Goal: Information Seeking & Learning: Learn about a topic

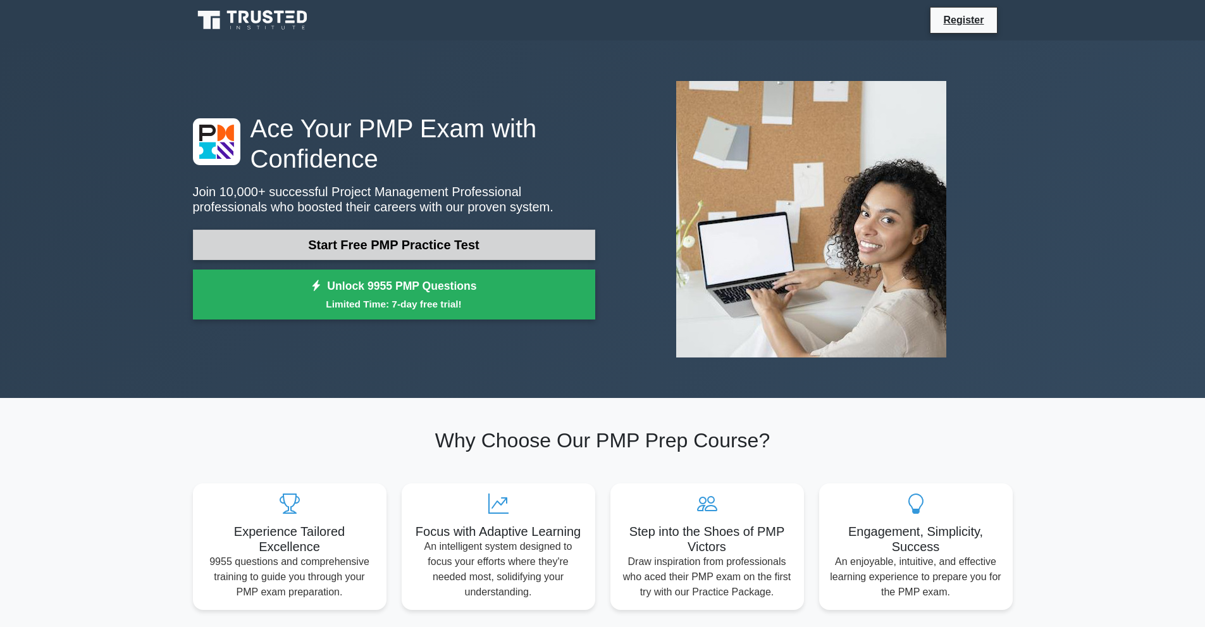
click at [300, 247] on link "Start Free PMP Practice Test" at bounding box center [394, 245] width 402 height 30
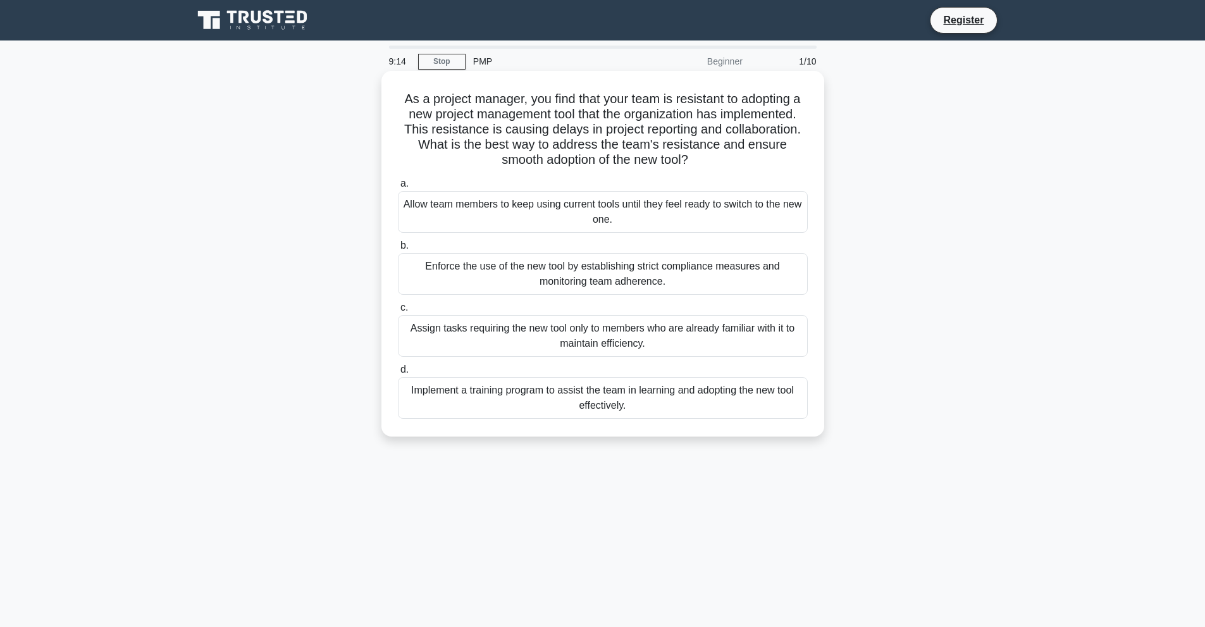
click at [519, 408] on div "Implement a training program to assist the team in learning and adopting the ne…" at bounding box center [603, 398] width 410 height 42
click at [398, 374] on input "d. Implement a training program to assist the team in learning and adopting the…" at bounding box center [398, 370] width 0 height 8
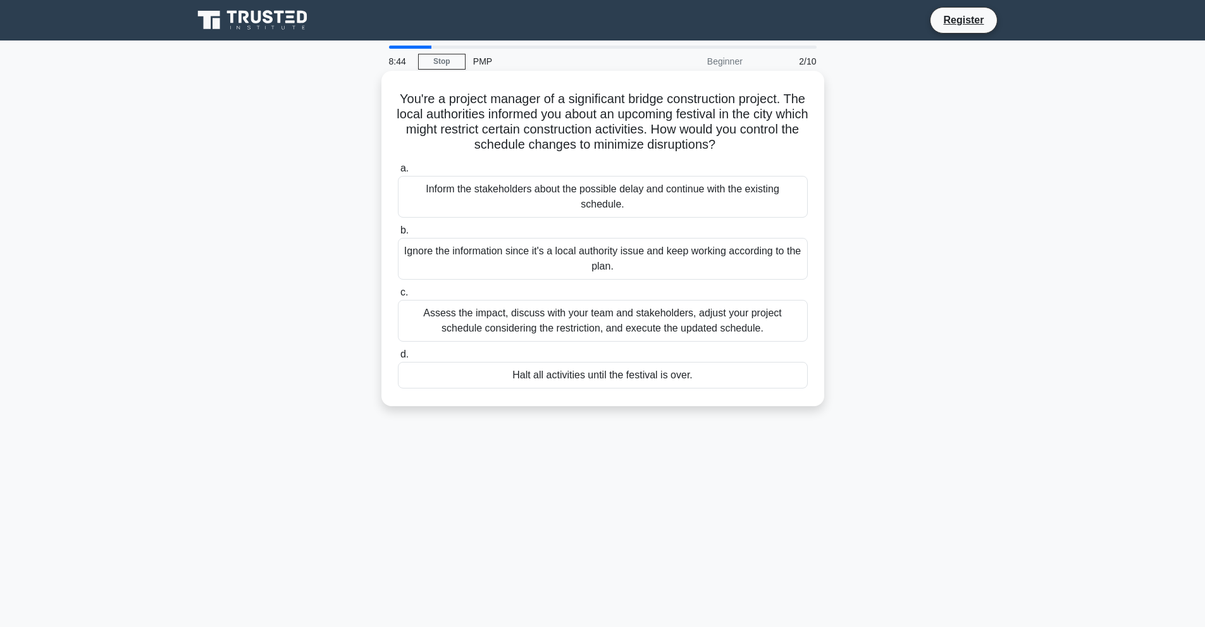
click at [506, 308] on div "Assess the impact, discuss with your team and stakeholders, adjust your project…" at bounding box center [603, 321] width 410 height 42
click at [398, 297] on input "c. Assess the impact, discuss with your team and stakeholders, adjust your proj…" at bounding box center [398, 293] width 0 height 8
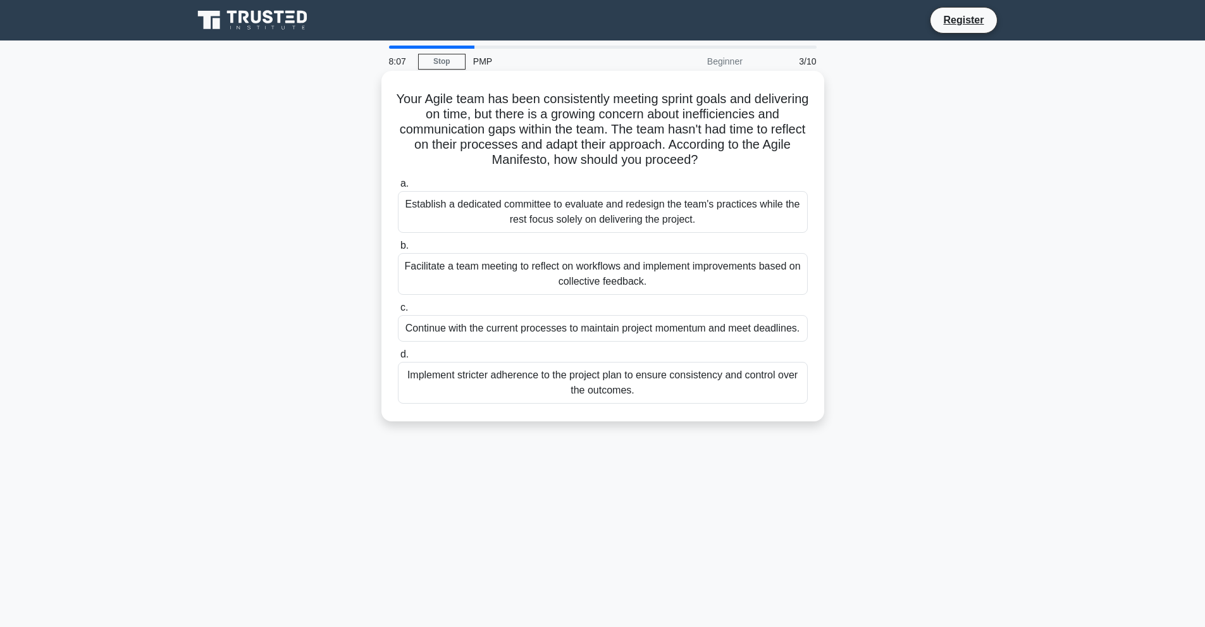
click at [447, 271] on div "Facilitate a team meeting to reflect on workflows and implement improvements ba…" at bounding box center [603, 274] width 410 height 42
click at [398, 250] on input "b. Facilitate a team meeting to reflect on workflows and implement improvements…" at bounding box center [398, 246] width 0 height 8
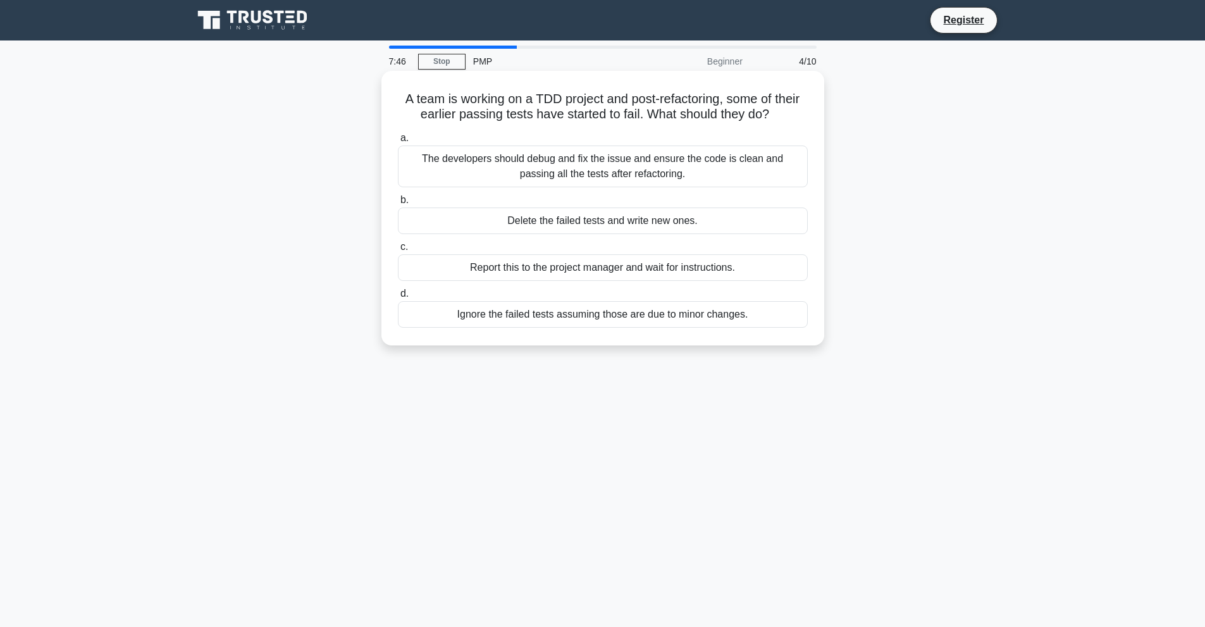
click at [581, 171] on div "The developers should debug and fix the issue and ensure the code is clean and …" at bounding box center [603, 167] width 410 height 42
click at [398, 142] on input "a. The developers should debug and fix the issue and ensure the code is clean a…" at bounding box center [398, 138] width 0 height 8
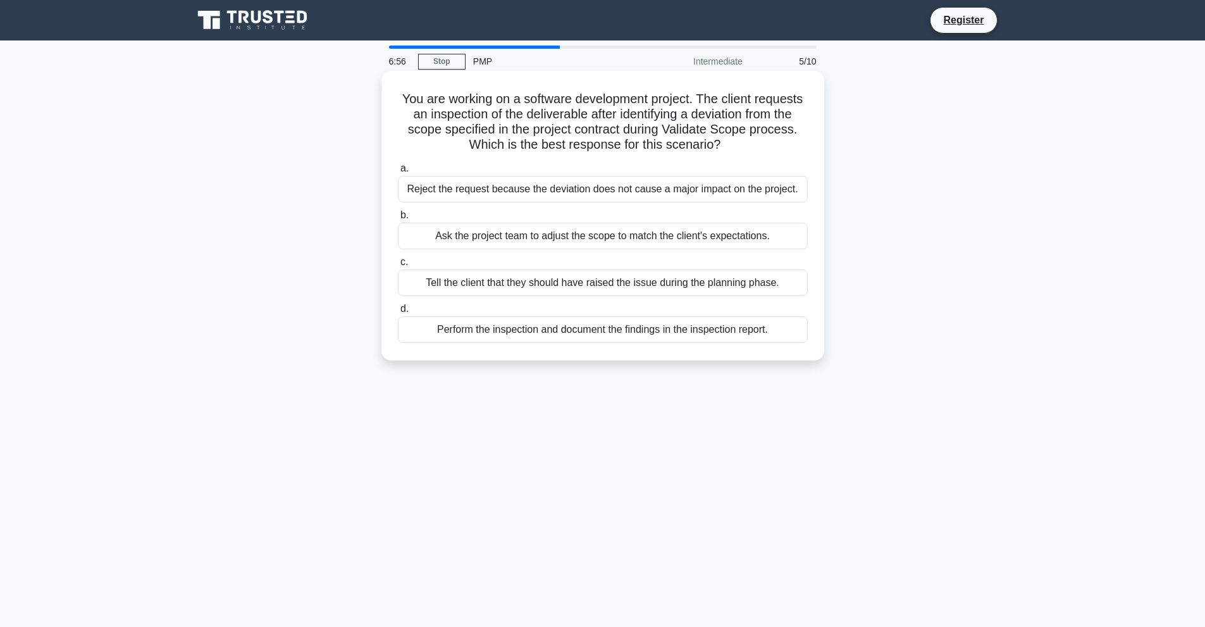
click at [474, 329] on div "Perform the inspection and document the findings in the inspection report." at bounding box center [603, 329] width 410 height 27
click at [398, 313] on input "d. Perform the inspection and document the findings in the inspection report." at bounding box center [398, 309] width 0 height 8
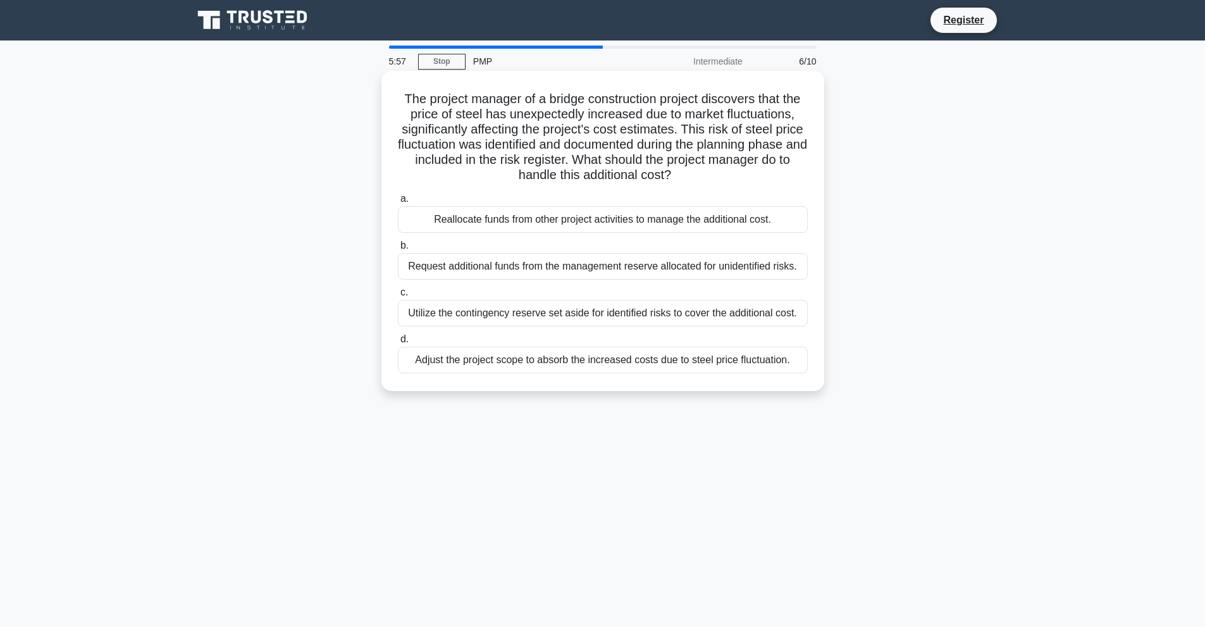
click at [558, 313] on div "Utilize the contingency reserve set aside for identified risks to cover the add…" at bounding box center [603, 313] width 410 height 27
click at [398, 297] on input "c. Utilize the contingency reserve set aside for identified risks to cover the …" at bounding box center [398, 293] width 0 height 8
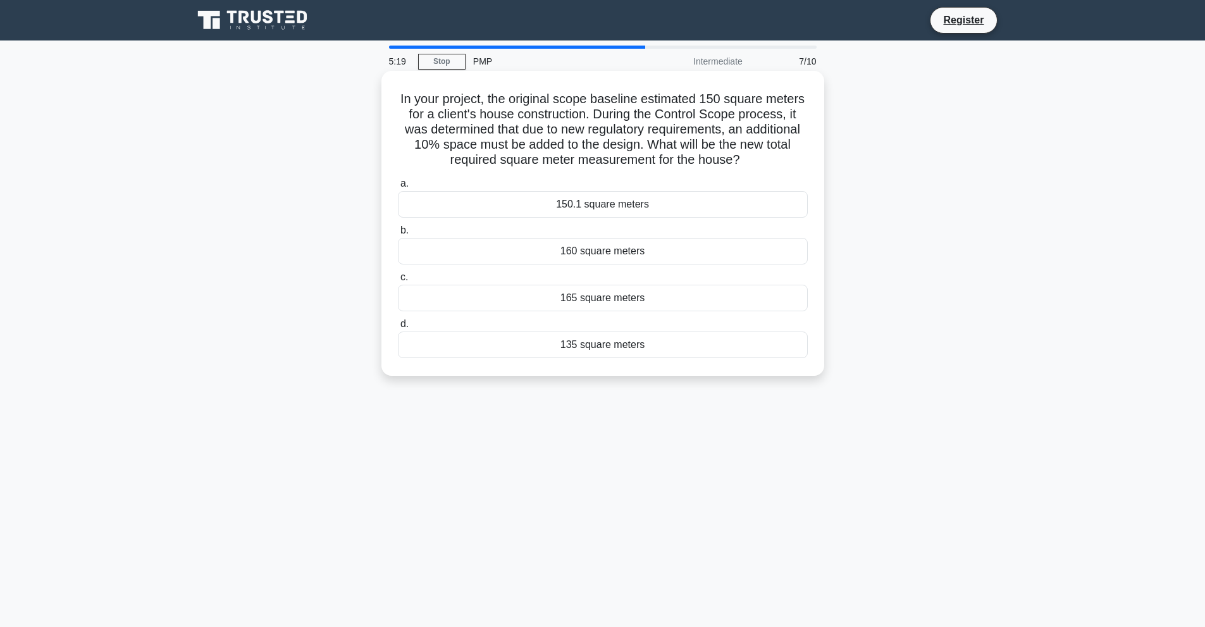
click at [561, 299] on div "165 square meters" at bounding box center [603, 298] width 410 height 27
click at [398, 282] on input "c. 165 square meters" at bounding box center [398, 277] width 0 height 8
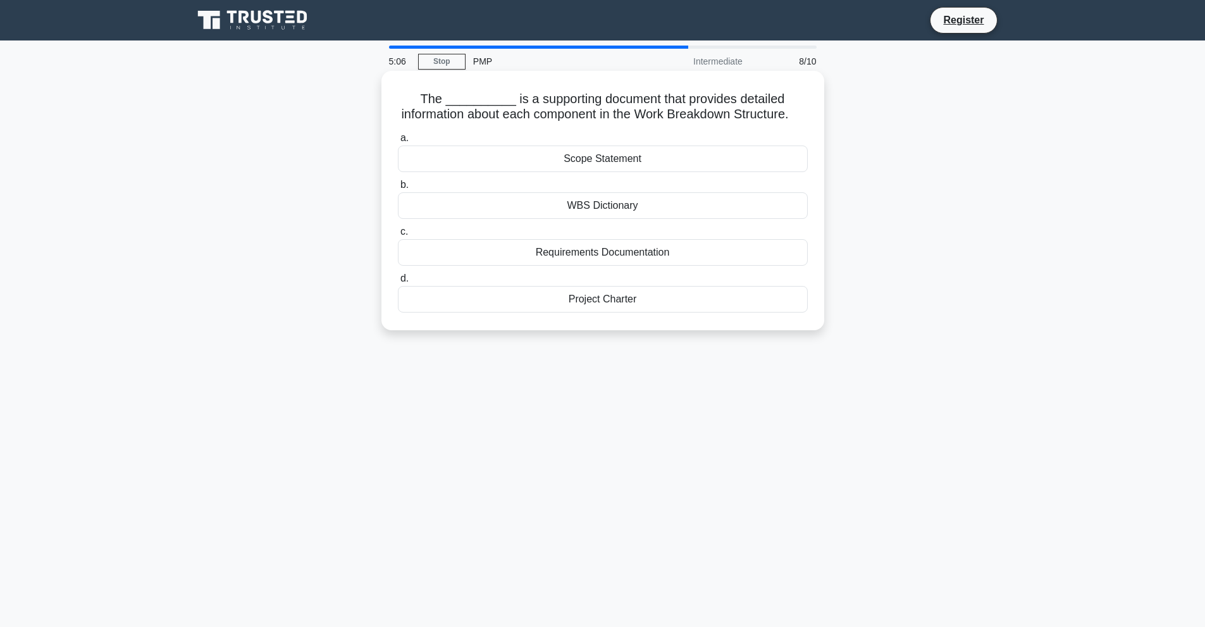
click at [549, 219] on div "WBS Dictionary" at bounding box center [603, 205] width 410 height 27
click at [398, 189] on input "b. WBS Dictionary" at bounding box center [398, 185] width 0 height 8
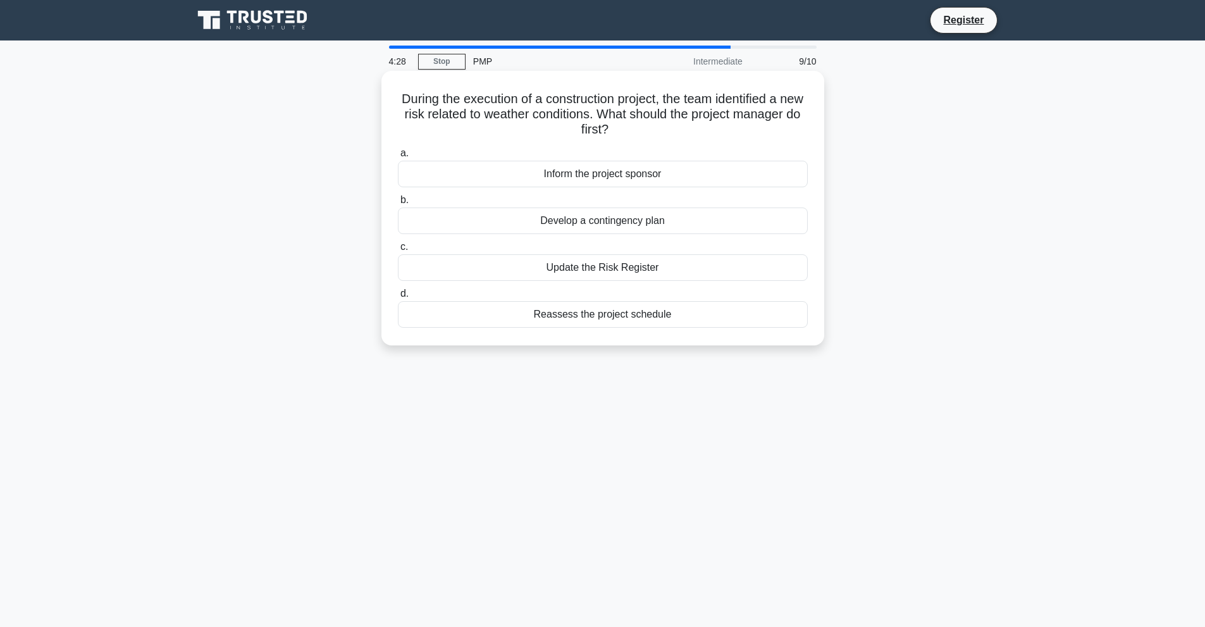
click at [587, 270] on div "Update the Risk Register" at bounding box center [603, 267] width 410 height 27
click at [398, 251] on input "c. Update the Risk Register" at bounding box center [398, 247] width 0 height 8
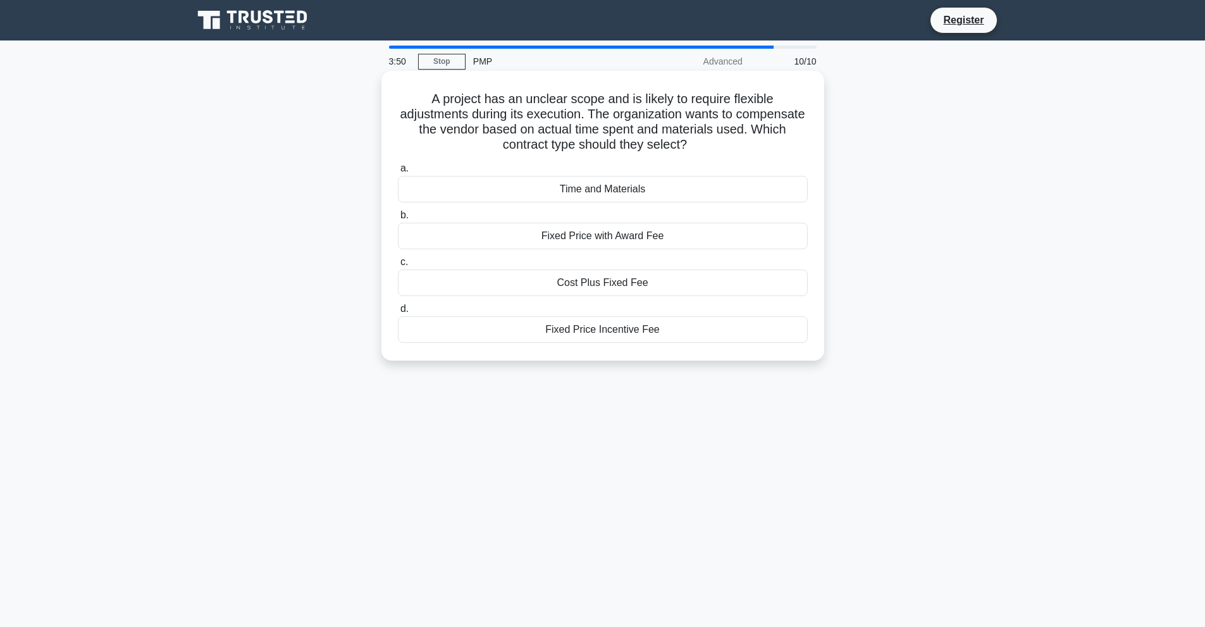
click at [640, 187] on div "Time and Materials" at bounding box center [603, 189] width 410 height 27
click at [398, 173] on input "a. Time and Materials" at bounding box center [398, 169] width 0 height 8
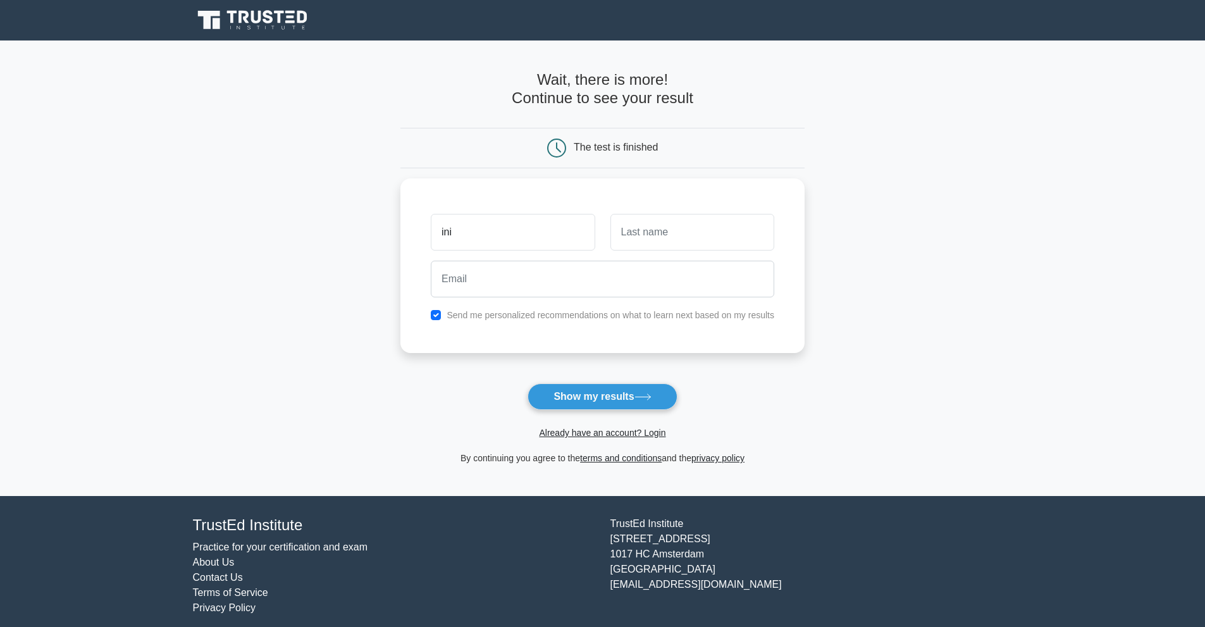
type input "ini"
type input "qa"
type input "iniqa01@hotmail.com"
click at [438, 311] on input "checkbox" at bounding box center [436, 312] width 10 height 10
checkbox input "false"
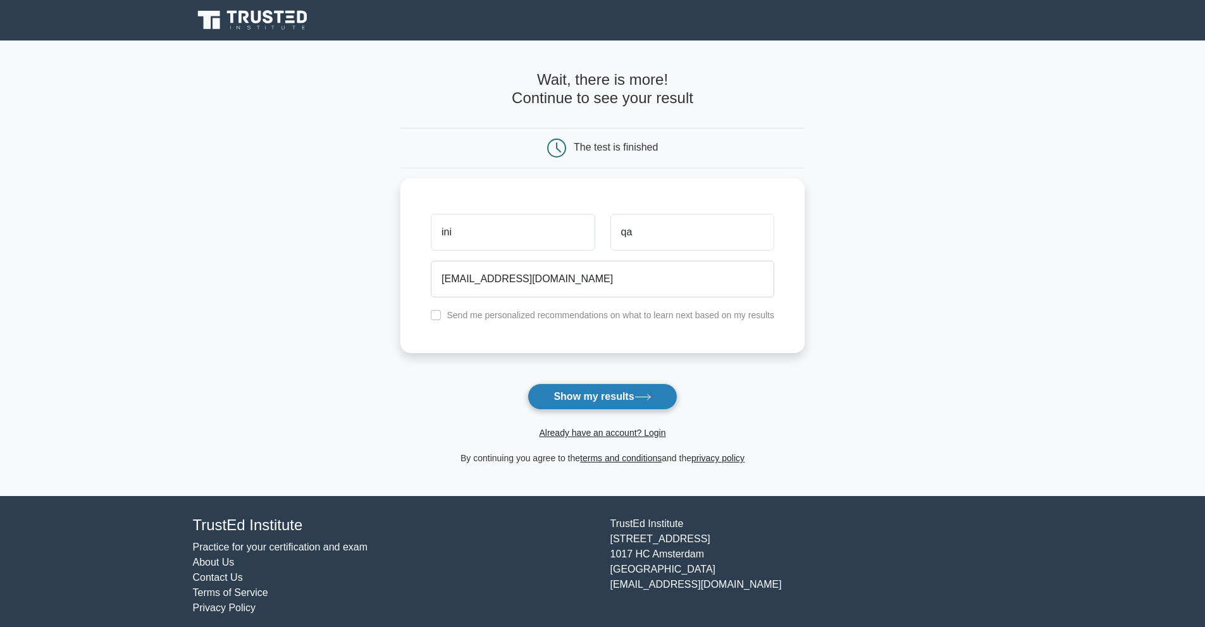
click at [619, 403] on button "Show my results" at bounding box center [602, 396] width 149 height 27
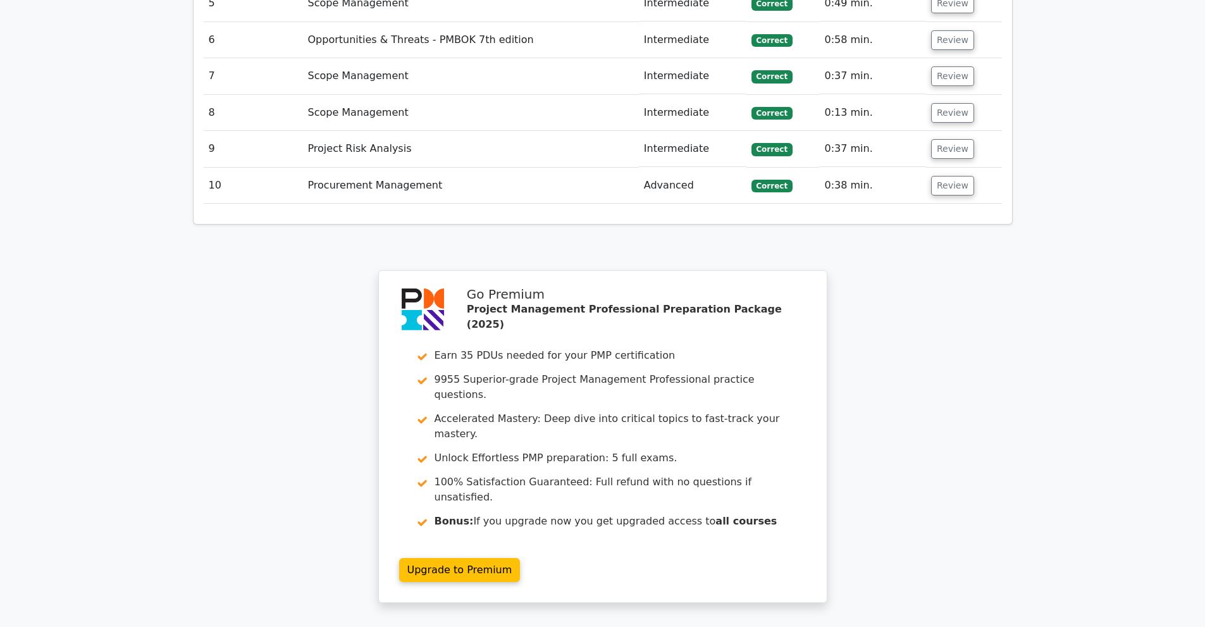
scroll to position [2065, 0]
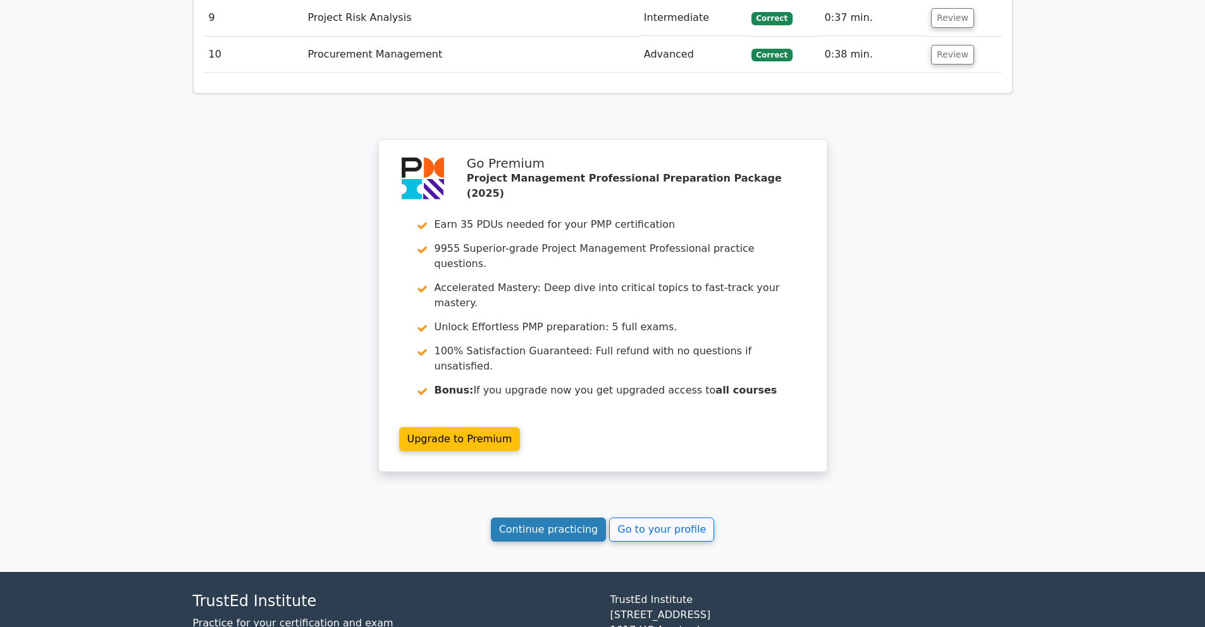
click at [519, 518] on link "Continue practicing" at bounding box center [549, 530] width 116 height 24
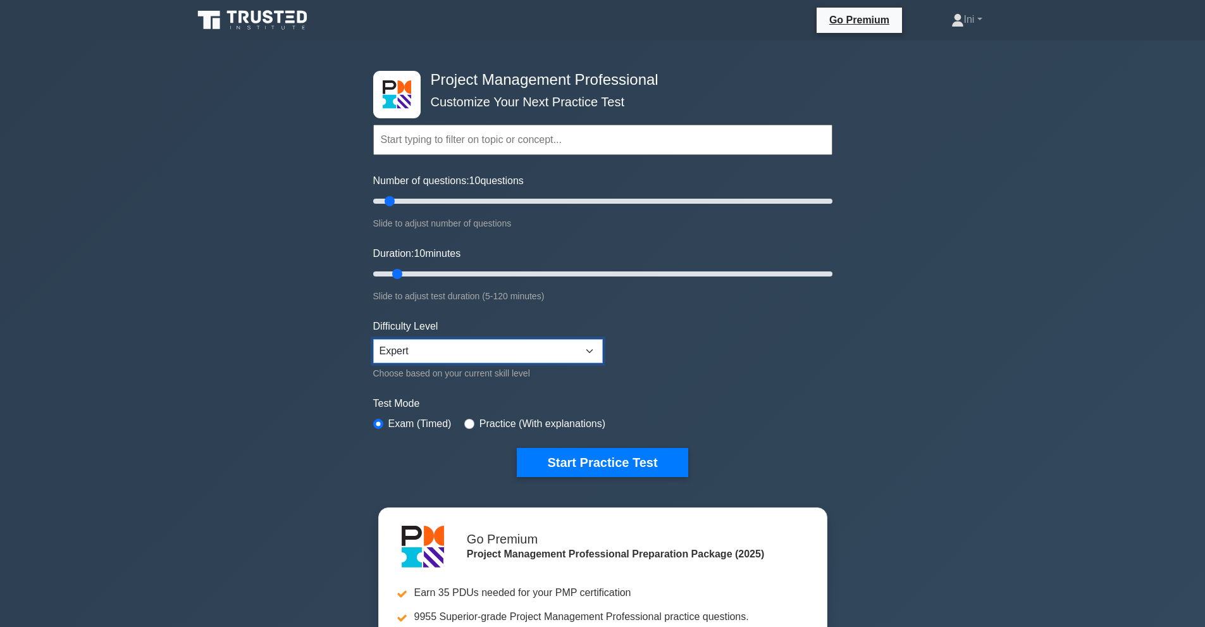
click at [598, 349] on select "Beginner Intermediate Expert" at bounding box center [488, 351] width 230 height 24
click at [597, 349] on select "Beginner Intermediate Expert" at bounding box center [488, 351] width 230 height 24
click at [278, 307] on div "Project Management Professional Customize Your Next Practice Test Topics Scope …" at bounding box center [602, 426] width 1205 height 772
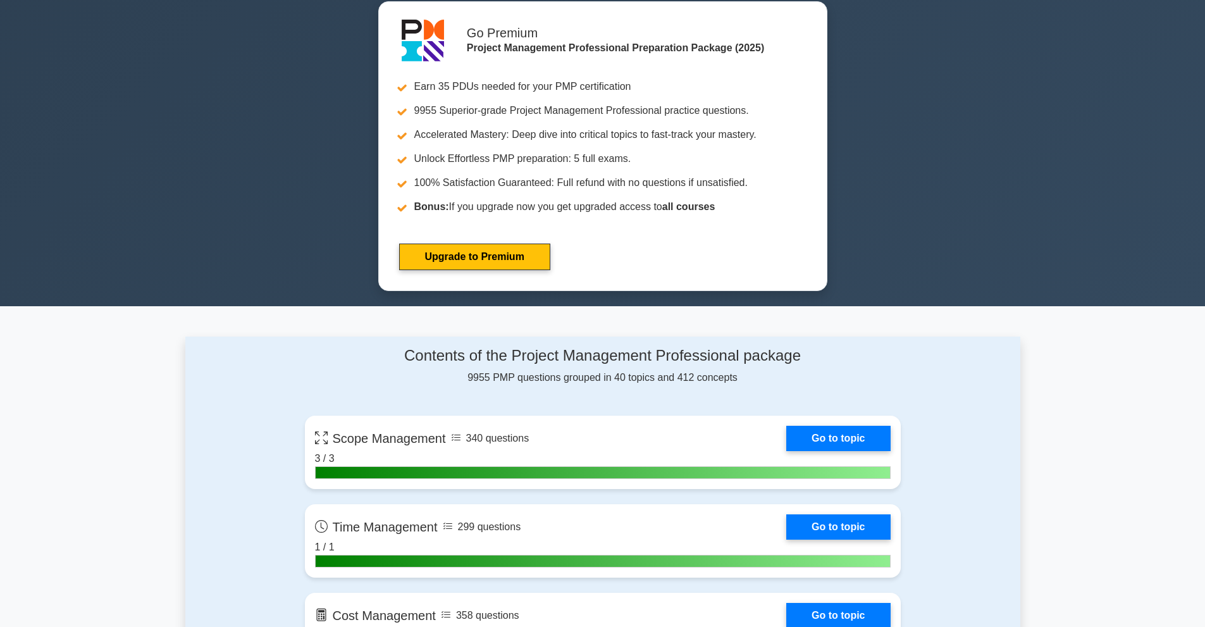
scroll to position [63, 0]
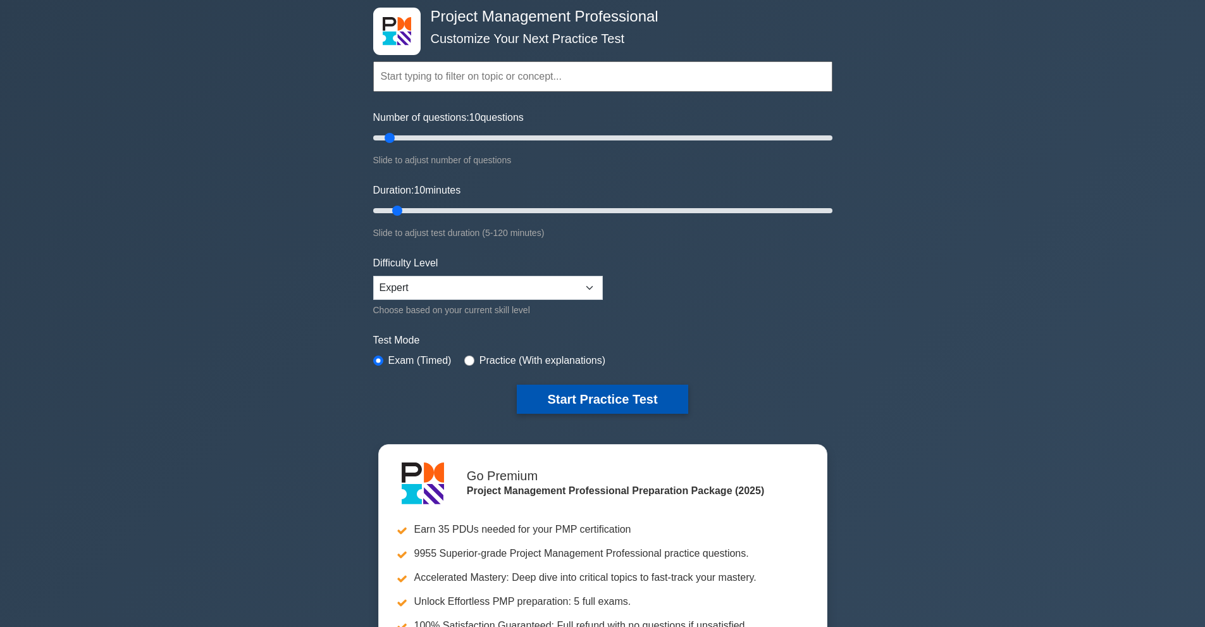
click at [581, 394] on button "Start Practice Test" at bounding box center [602, 399] width 171 height 29
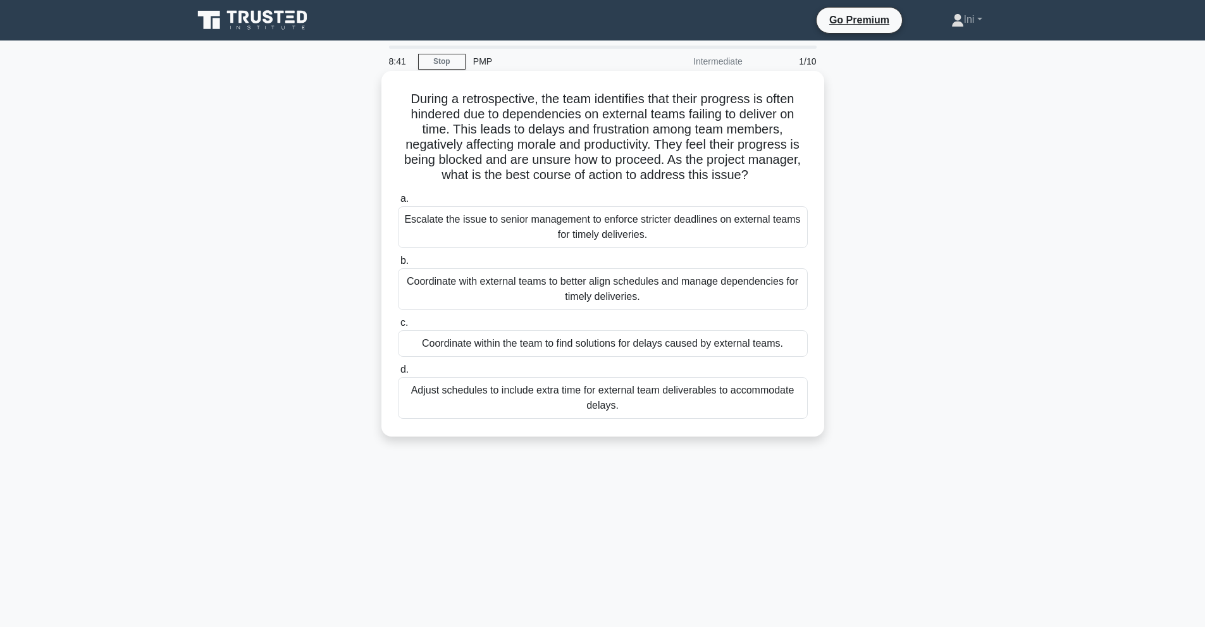
click at [436, 280] on div "Coordinate with external teams to better align schedules and manage dependencie…" at bounding box center [603, 289] width 410 height 42
click at [398, 265] on input "b. Coordinate with external teams to better align schedules and manage dependen…" at bounding box center [398, 261] width 0 height 8
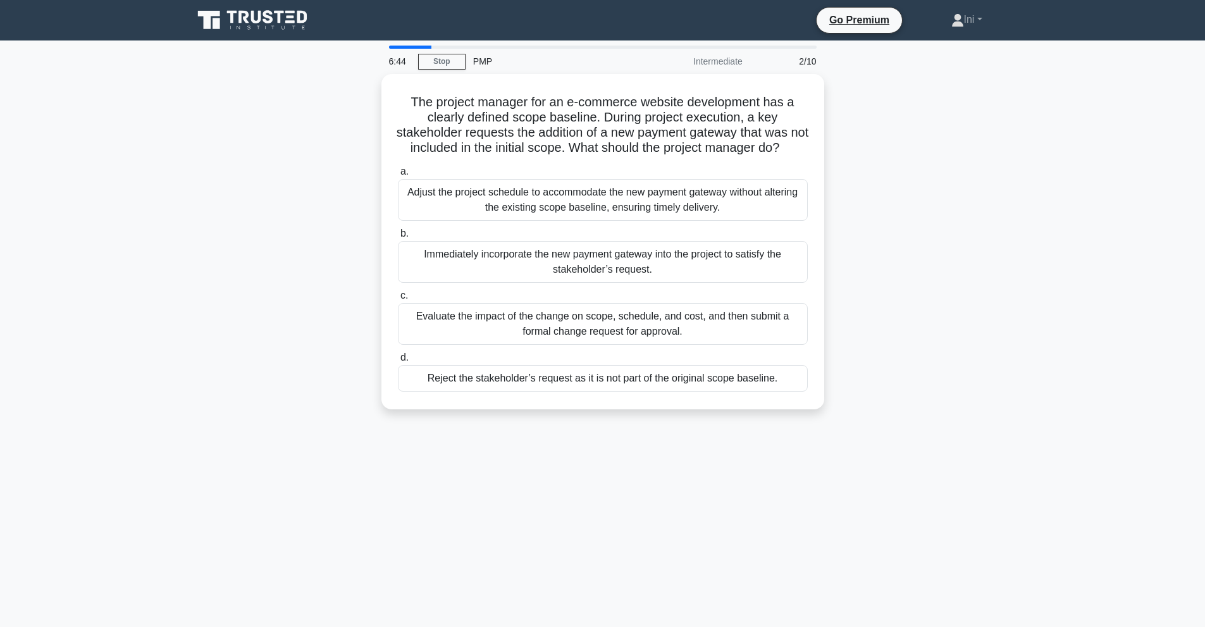
scroll to position [56, 0]
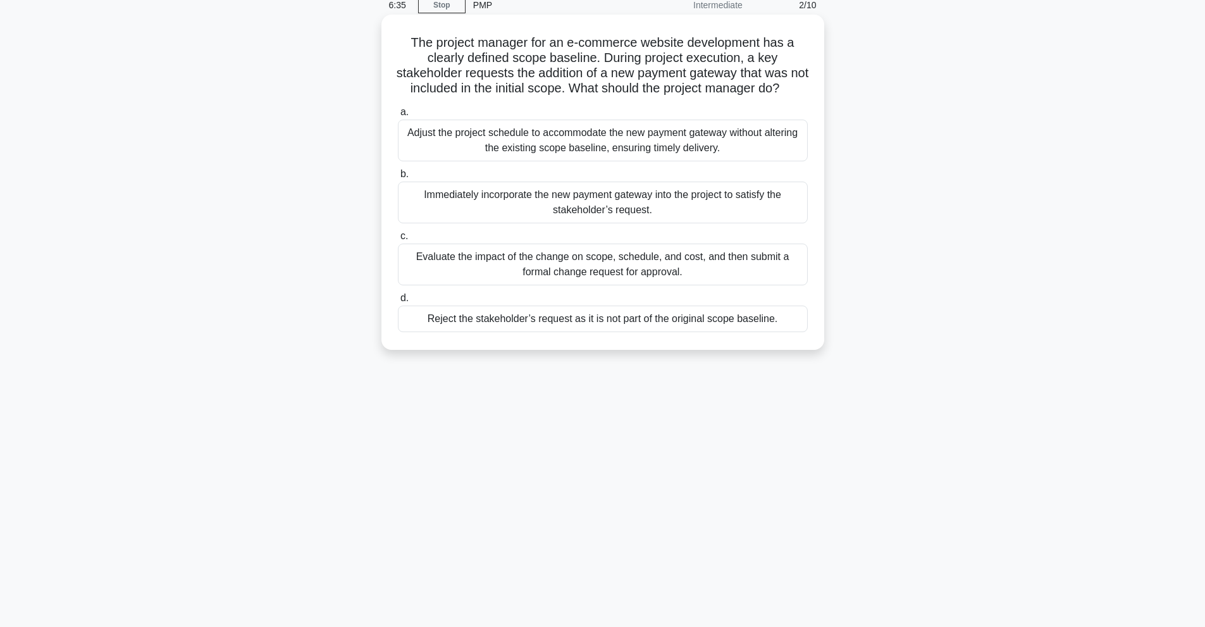
click at [555, 281] on div "Evaluate the impact of the change on scope, schedule, and cost, and then submit…" at bounding box center [603, 265] width 410 height 42
click at [398, 240] on input "c. Evaluate the impact of the change on scope, schedule, and cost, and then sub…" at bounding box center [398, 236] width 0 height 8
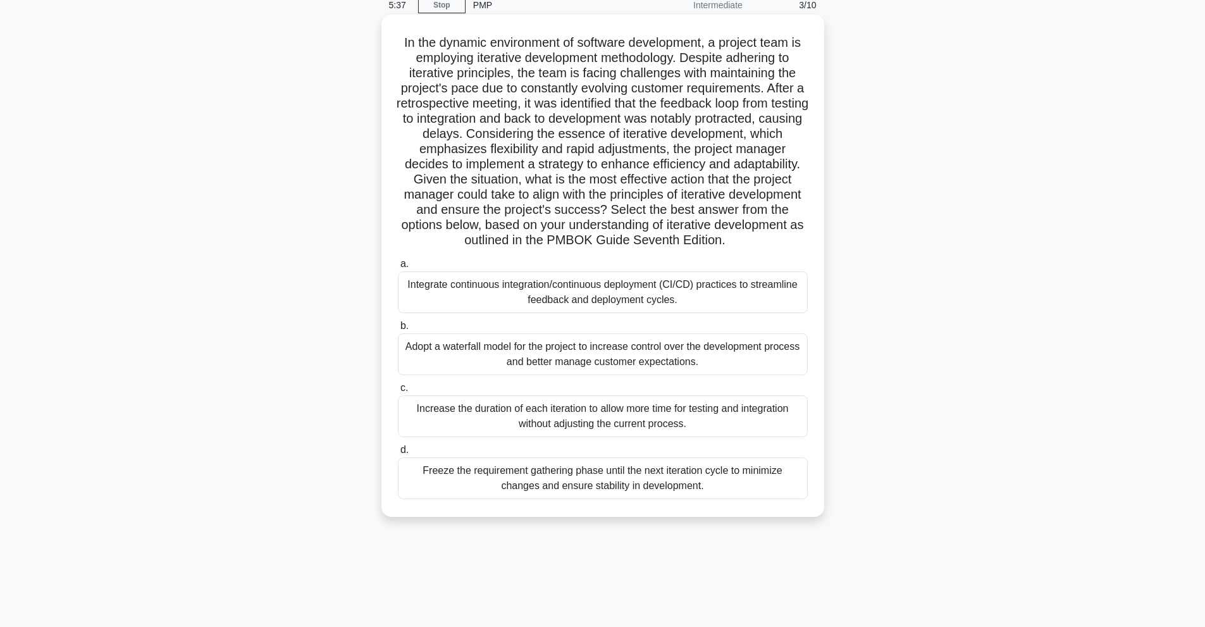
click at [517, 291] on div "Integrate continuous integration/continuous deployment (CI/CD) practices to str…" at bounding box center [603, 292] width 410 height 42
click at [398, 268] on input "a. Integrate continuous integration/continuous deployment (CI/CD) practices to …" at bounding box center [398, 264] width 0 height 8
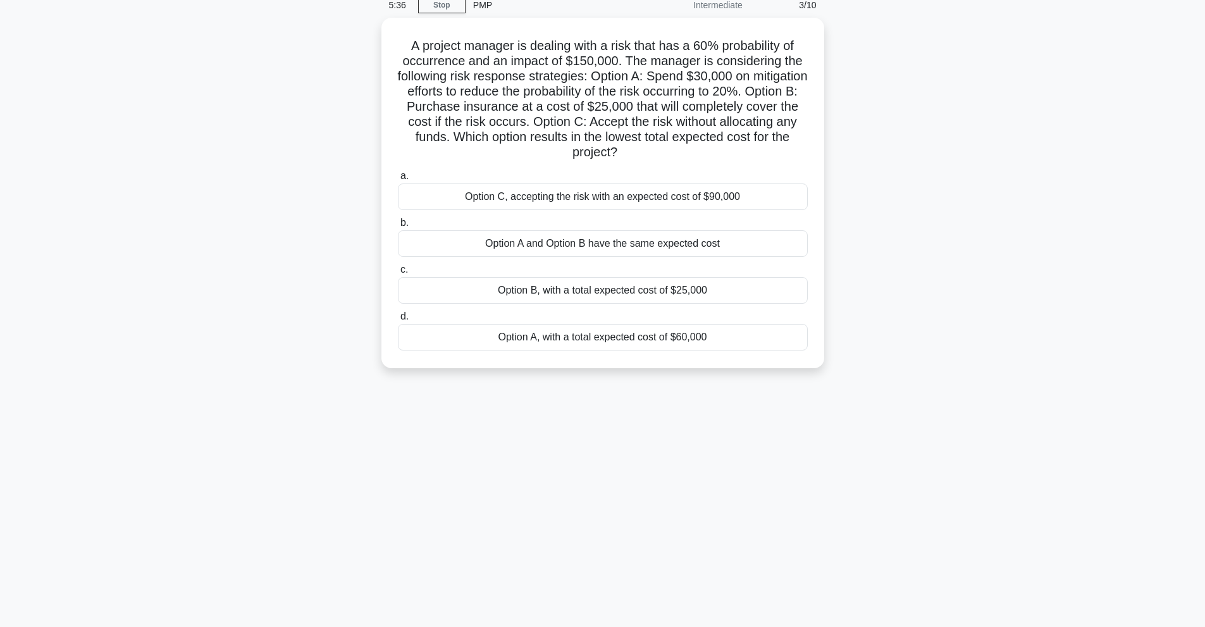
scroll to position [0, 0]
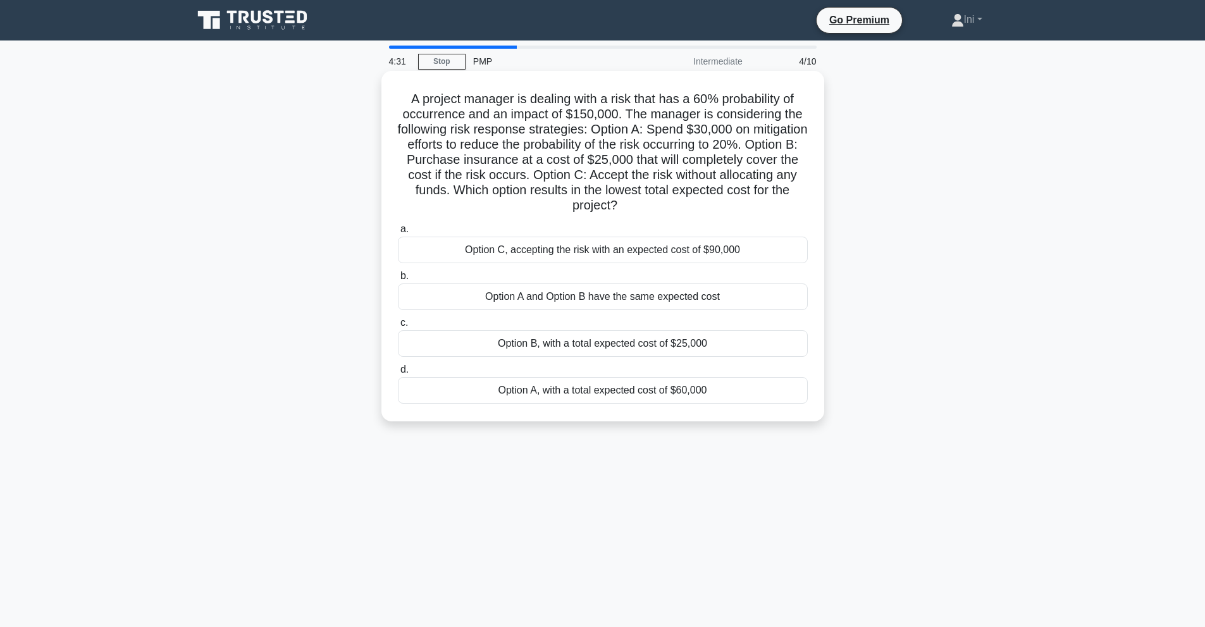
click at [507, 343] on div "Option B, with a total expected cost of $25,000" at bounding box center [603, 343] width 410 height 27
click at [398, 327] on input "c. Option B, with a total expected cost of $25,000" at bounding box center [398, 323] width 0 height 8
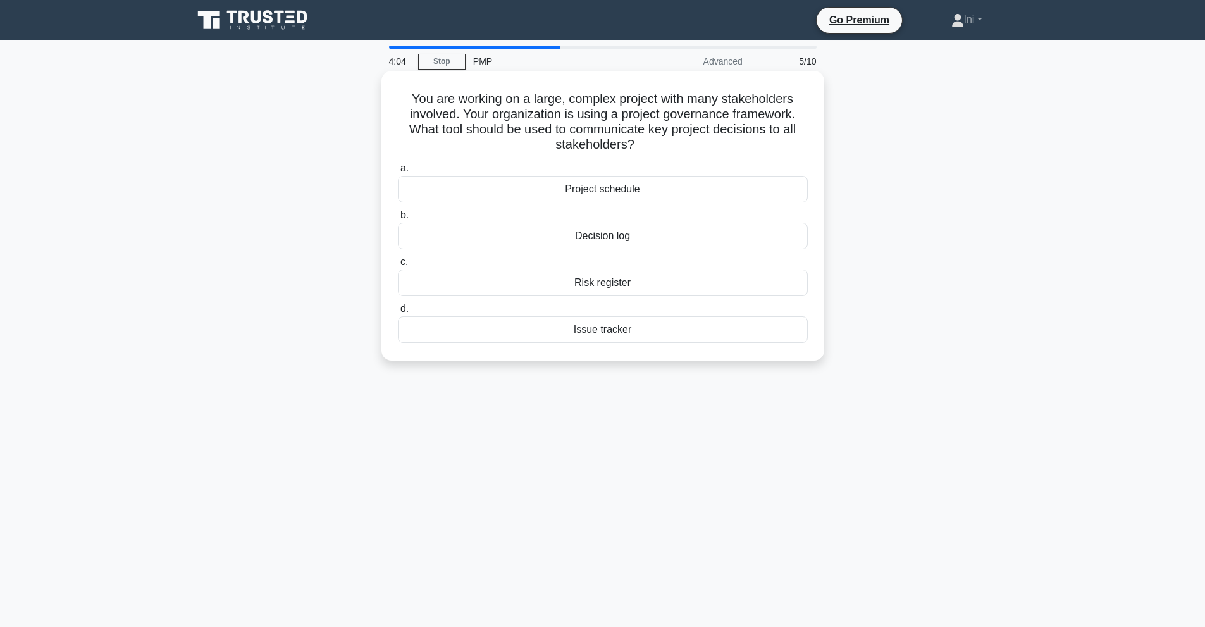
click at [514, 236] on div "Decision log" at bounding box center [603, 236] width 410 height 27
click at [398, 220] on input "b. Decision log" at bounding box center [398, 215] width 0 height 8
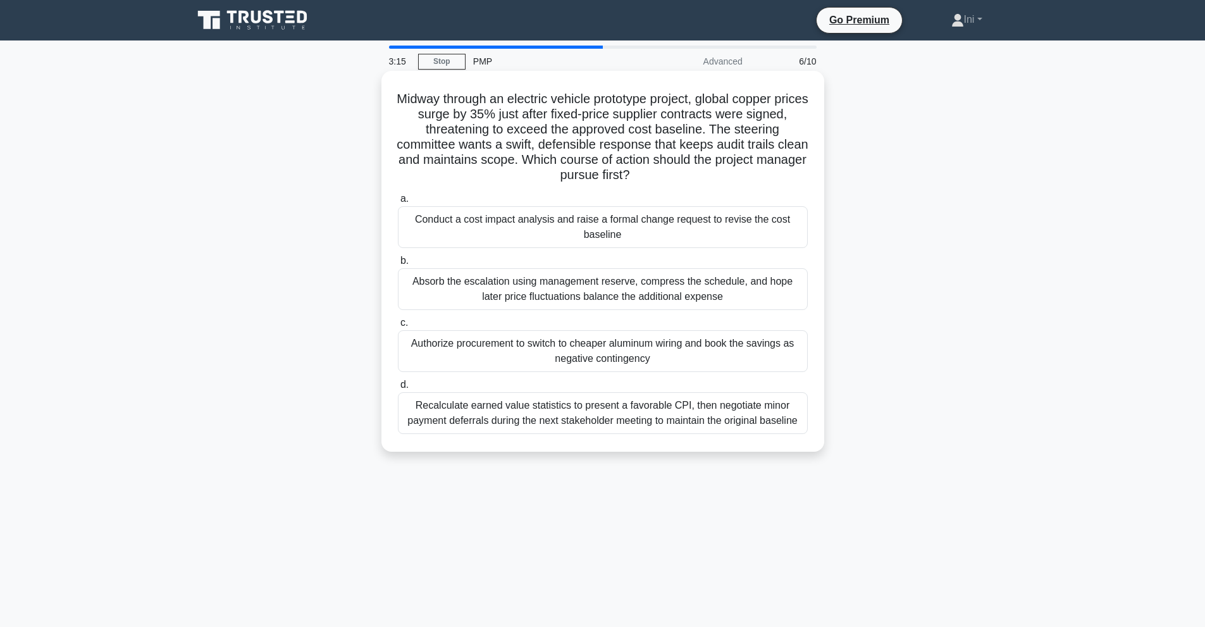
click at [549, 223] on div "Conduct a cost impact analysis and raise a formal change request to revise the …" at bounding box center [603, 227] width 410 height 42
click at [398, 203] on input "a. Conduct a cost impact analysis and raise a formal change request to revise t…" at bounding box center [398, 199] width 0 height 8
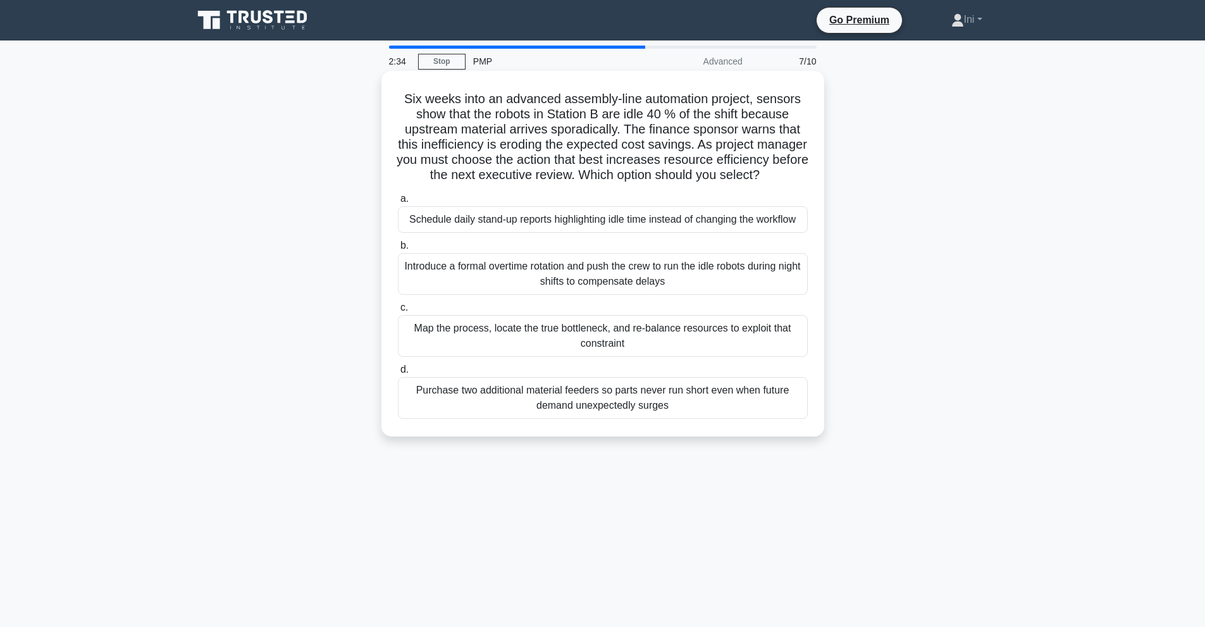
click at [494, 356] on div "Map the process, locate the true bottleneck, and re-balance resources to exploi…" at bounding box center [603, 336] width 410 height 42
click at [398, 312] on input "c. Map the process, locate the true bottleneck, and re-balance resources to exp…" at bounding box center [398, 308] width 0 height 8
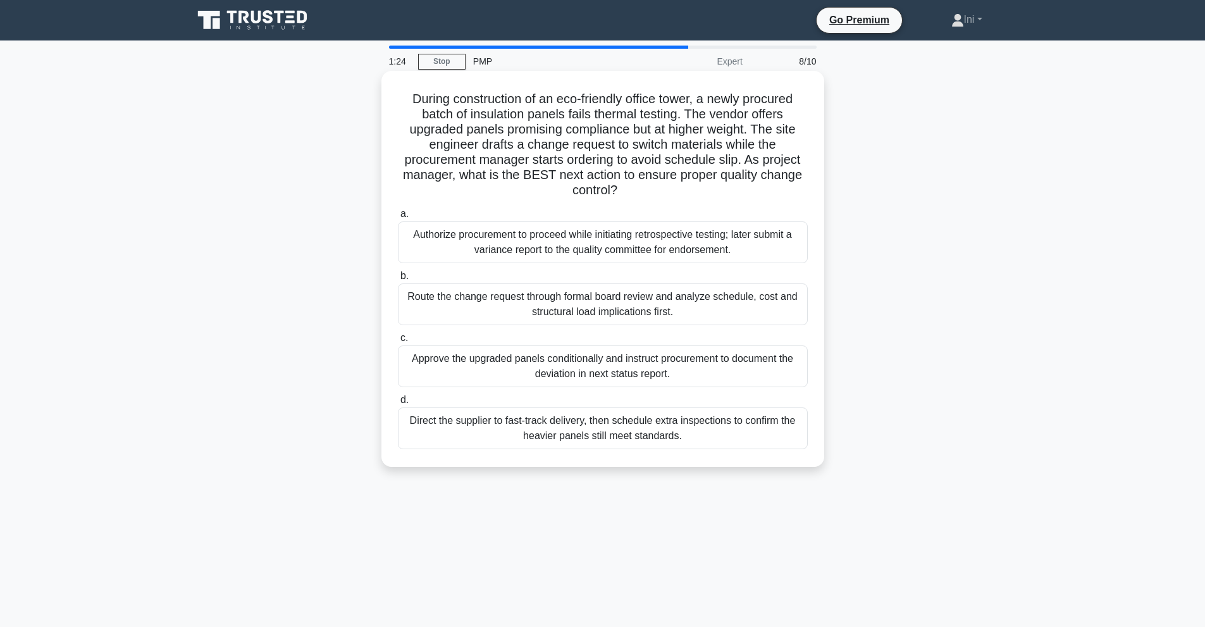
click at [507, 307] on div "Route the change request through formal board review and analyze schedule, cost…" at bounding box center [603, 304] width 410 height 42
click at [398, 280] on input "b. Route the change request through formal board review and analyze schedule, c…" at bounding box center [398, 276] width 0 height 8
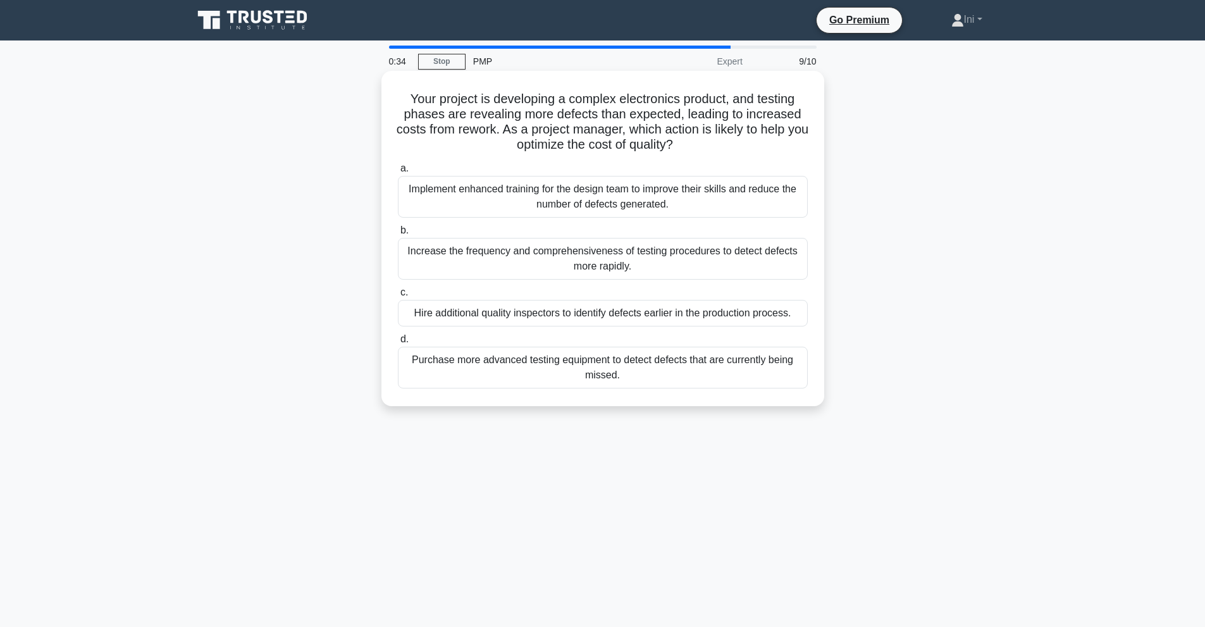
click at [508, 256] on div "Increase the frequency and comprehensiveness of testing procedures to detect de…" at bounding box center [603, 259] width 410 height 42
click at [398, 235] on input "b. Increase the frequency and comprehensiveness of testing procedures to detect…" at bounding box center [398, 231] width 0 height 8
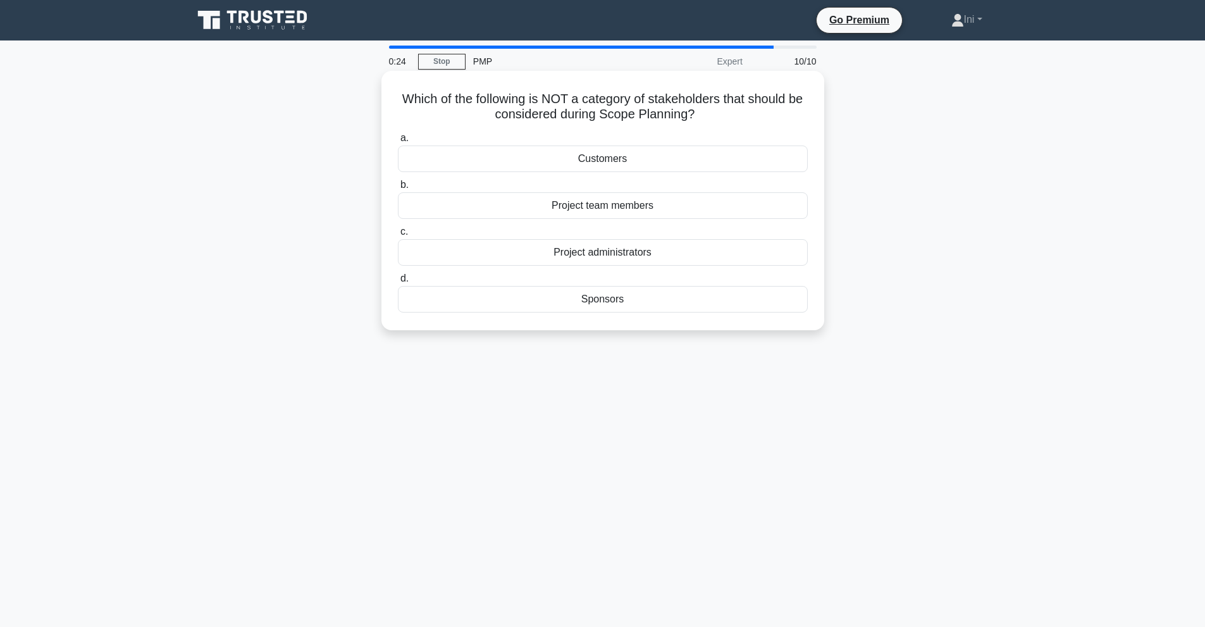
click at [585, 159] on div "Customers" at bounding box center [603, 159] width 410 height 27
click at [398, 142] on input "a. Customers" at bounding box center [398, 138] width 0 height 8
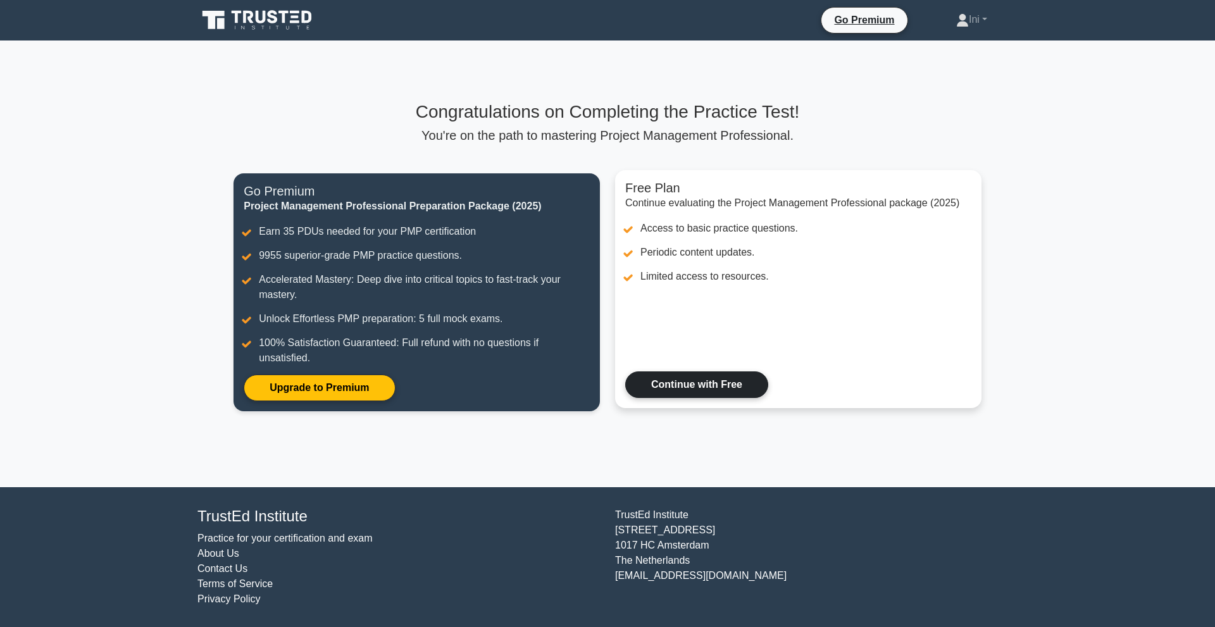
click at [697, 388] on link "Continue with Free" at bounding box center [696, 384] width 143 height 27
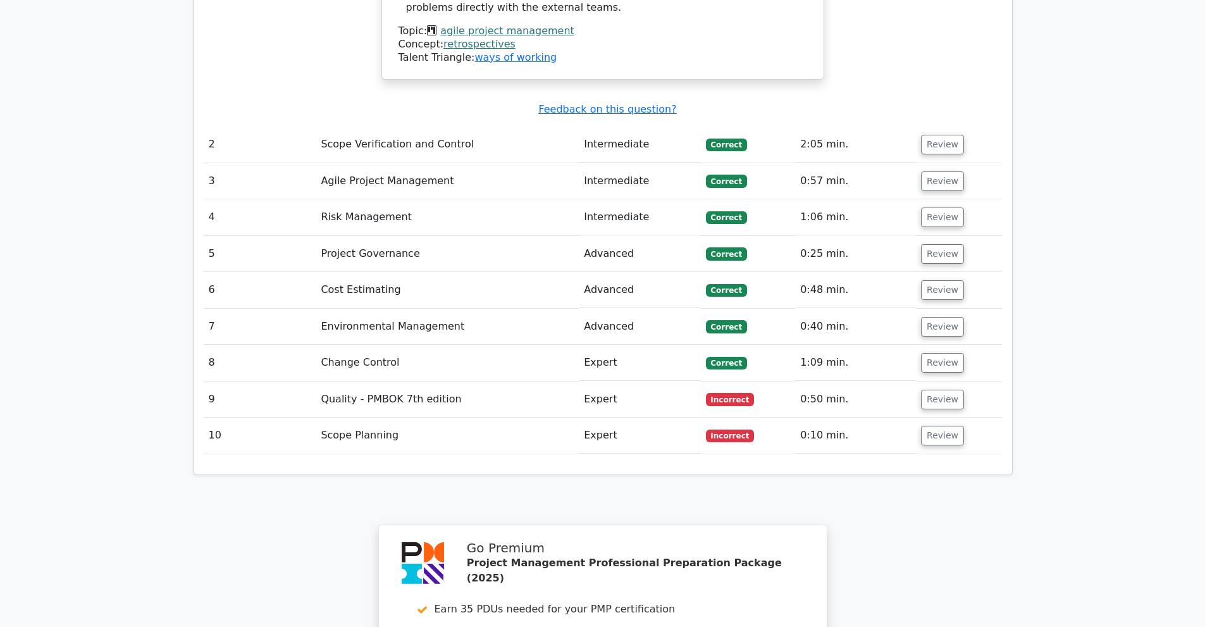
scroll to position [1772, 0]
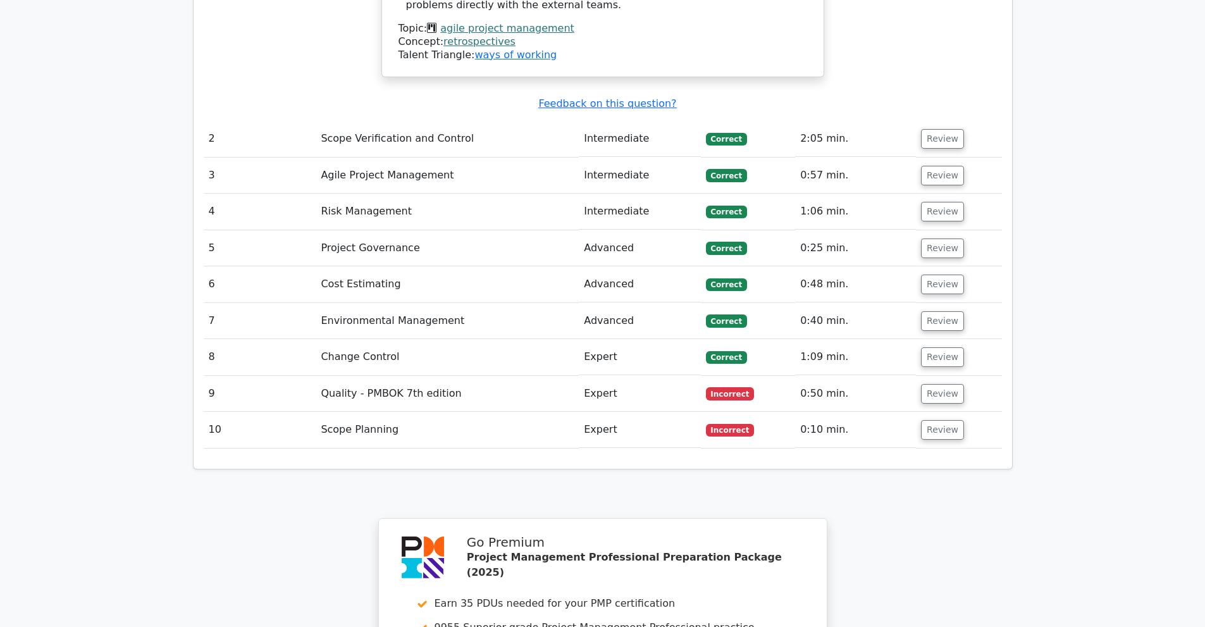
click at [404, 376] on td "Quality - PMBOK 7th edition" at bounding box center [447, 394] width 263 height 36
click at [935, 384] on button "Review" at bounding box center [942, 394] width 43 height 20
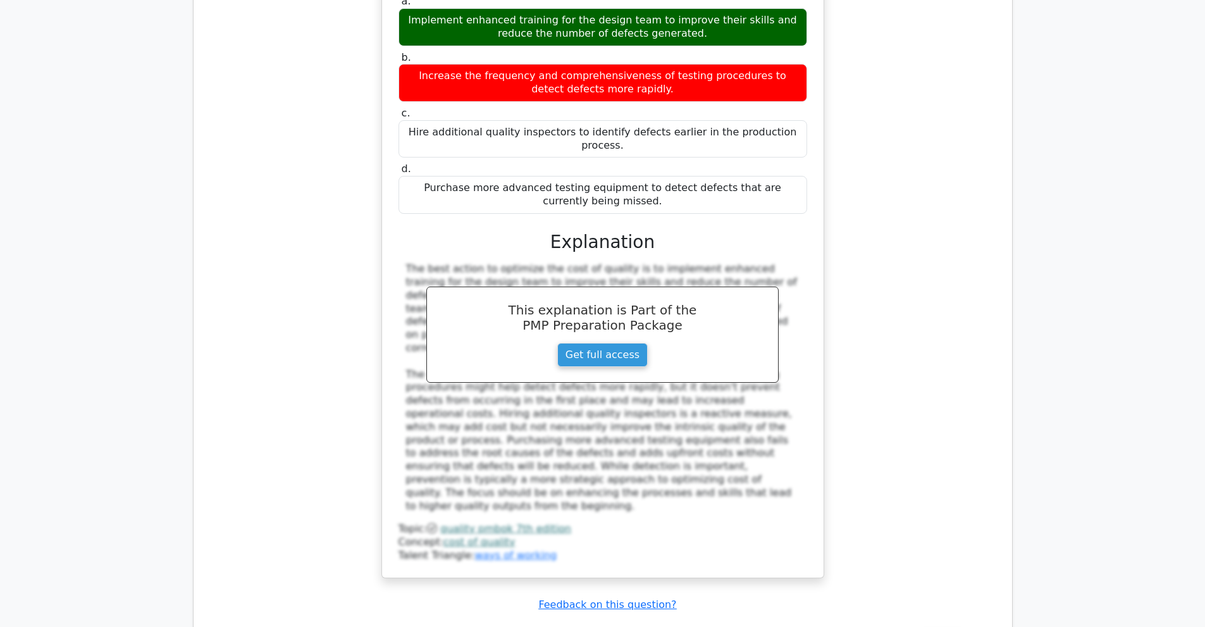
scroll to position [2468, 0]
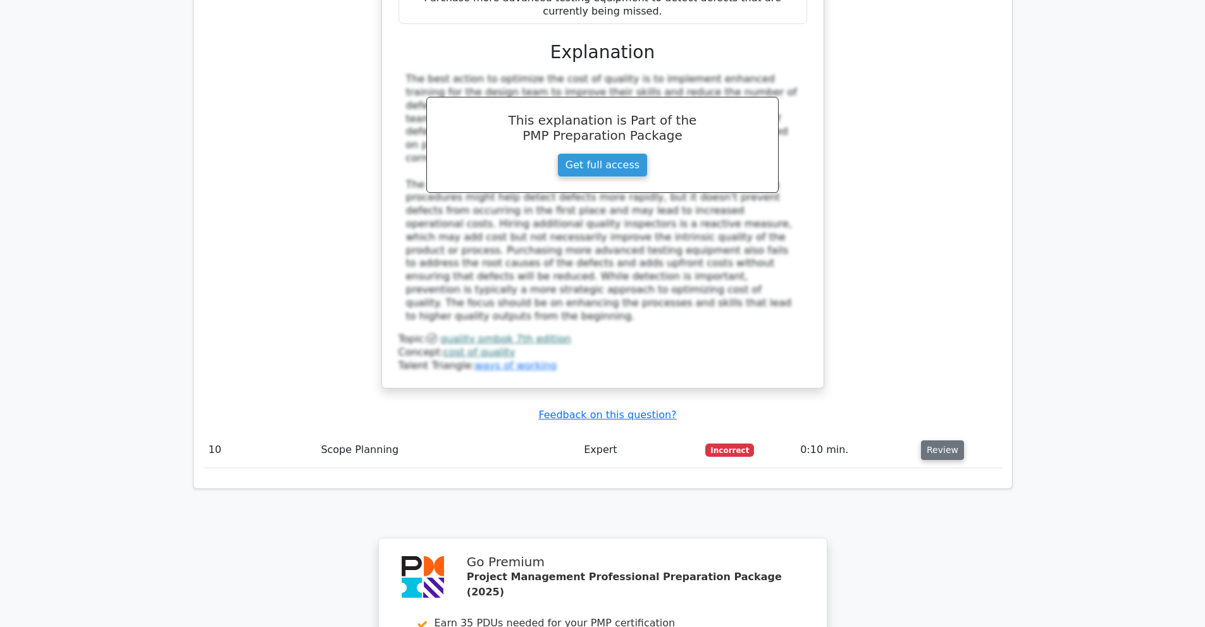
click at [927, 440] on button "Review" at bounding box center [942, 450] width 43 height 20
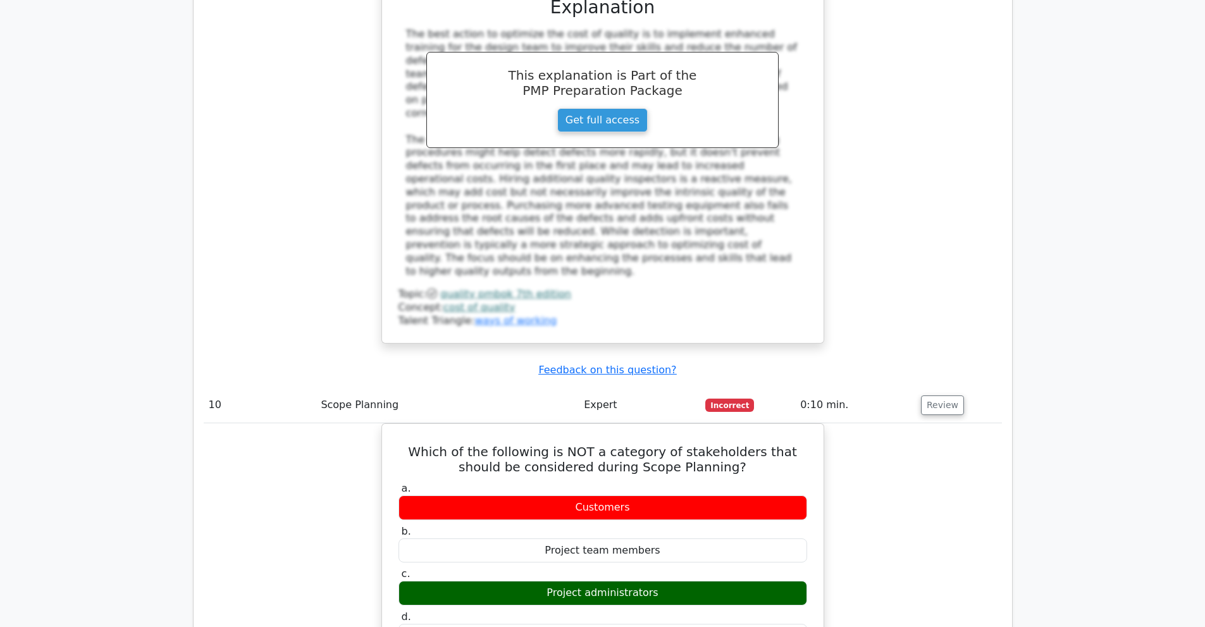
scroll to position [2473, 0]
